Goal: Task Accomplishment & Management: Manage account settings

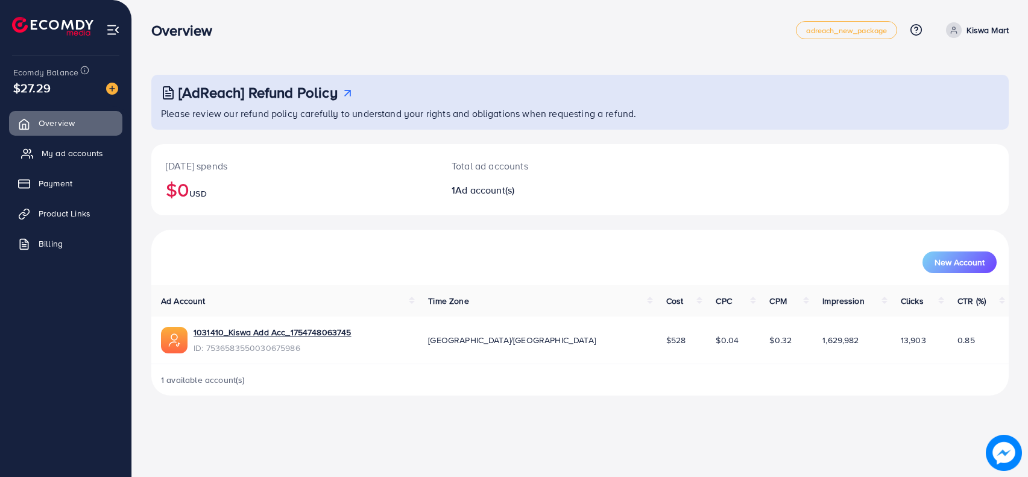
click at [44, 154] on span "My ad accounts" at bounding box center [73, 153] width 62 height 12
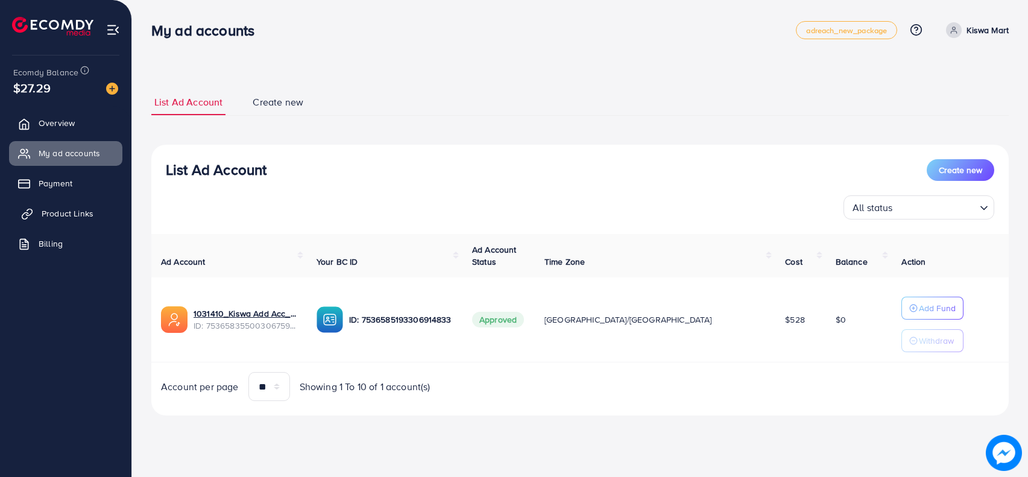
click at [54, 213] on span "Product Links" at bounding box center [68, 213] width 52 height 12
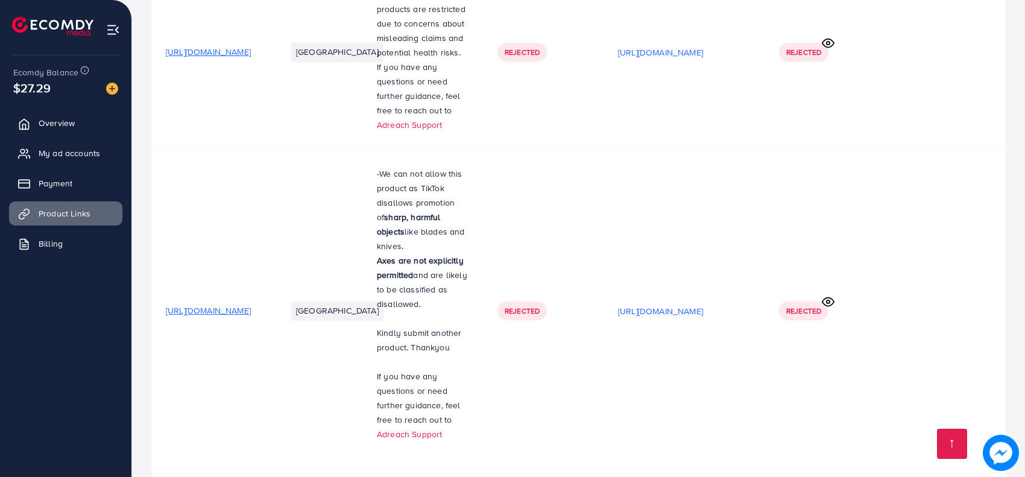
scroll to position [1239, 0]
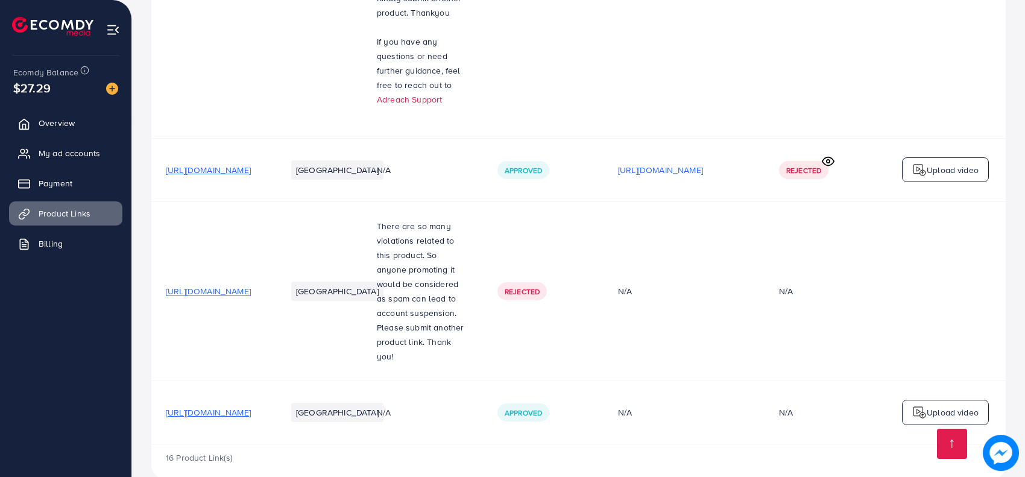
click at [251, 406] on span "[URL][DOMAIN_NAME]" at bounding box center [208, 412] width 85 height 12
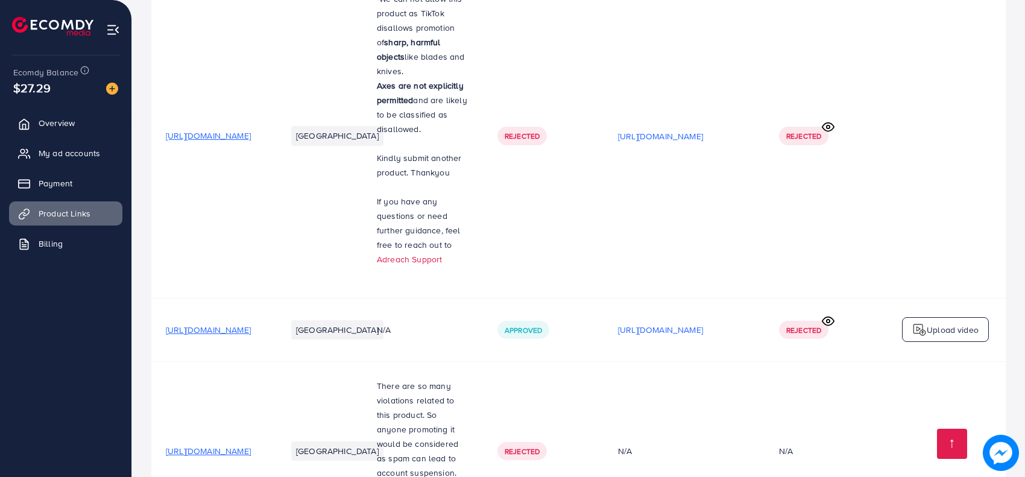
scroll to position [1058, 0]
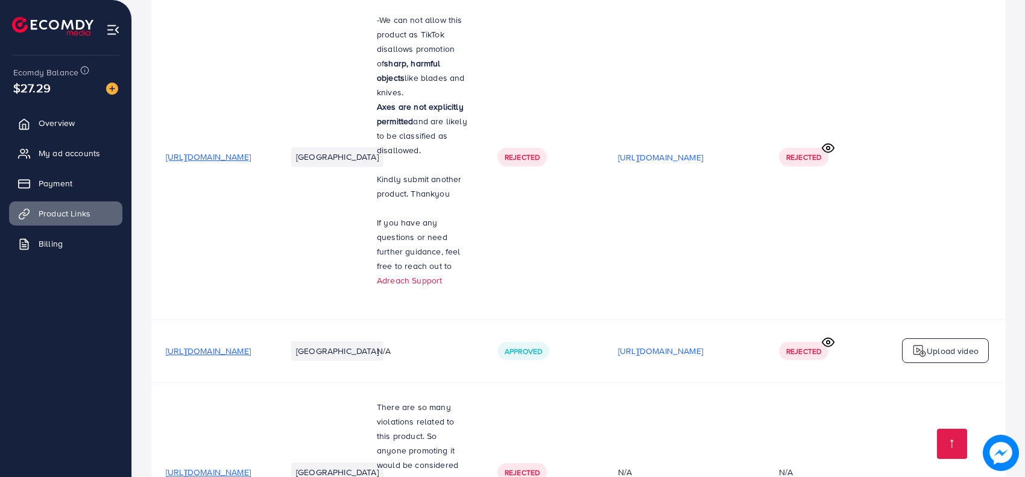
click at [251, 345] on span "[URL][DOMAIN_NAME]" at bounding box center [208, 351] width 85 height 12
